Goal: Task Accomplishment & Management: Use online tool/utility

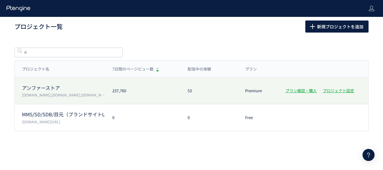
click at [90, 89] on p "アンファーストア" at bounding box center [63, 87] width 83 height 7
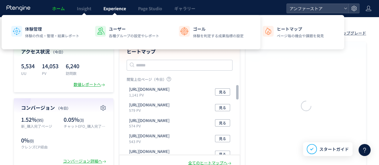
click at [104, 8] on span "Experience" at bounding box center [114, 8] width 23 height 6
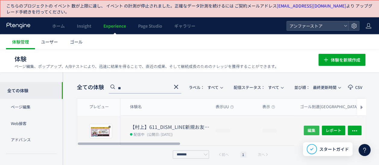
click at [316, 130] on button "編集" at bounding box center [311, 131] width 16 height 10
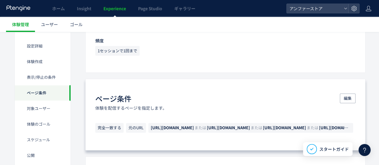
scroll to position [361, 0]
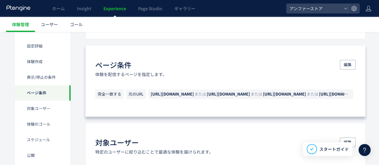
click at [349, 55] on div "ページ条件 体験を配信するページを指定します。 編集 完全一致する 元のURL [URL][DOMAIN_NAME] または [URL][DOMAIN_NAM…" at bounding box center [225, 81] width 280 height 72
click at [348, 63] on span "編集" at bounding box center [347, 65] width 8 height 10
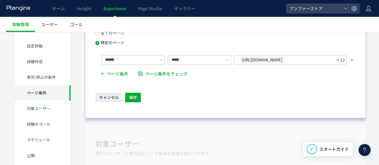
scroll to position [422, 0]
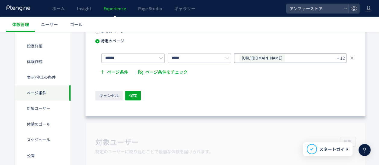
click at [284, 57] on span "[URL][DOMAIN_NAME]" at bounding box center [261, 58] width 45 height 7
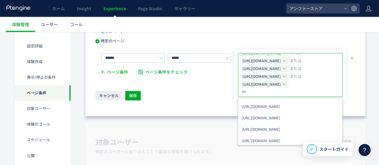
click at [245, 17] on ul "体験管理 ユーザー ゴール" at bounding box center [193, 24] width 374 height 15
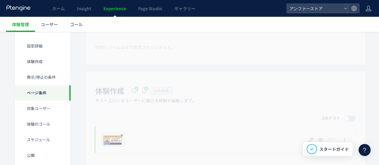
scroll to position [0, 0]
